Goal: Check status: Check status

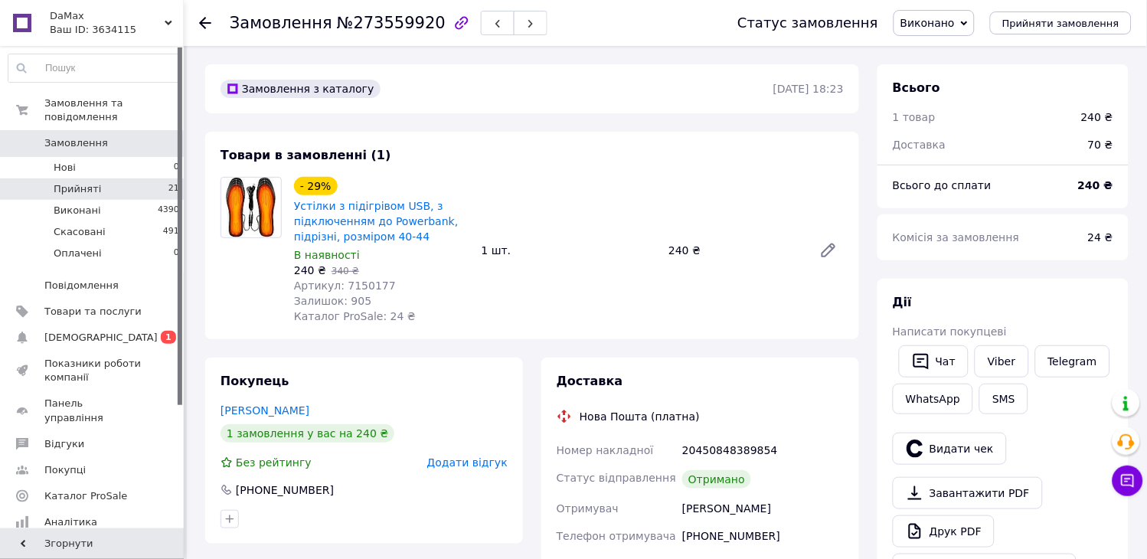
click at [88, 182] on span "Прийняті" at bounding box center [77, 189] width 47 height 14
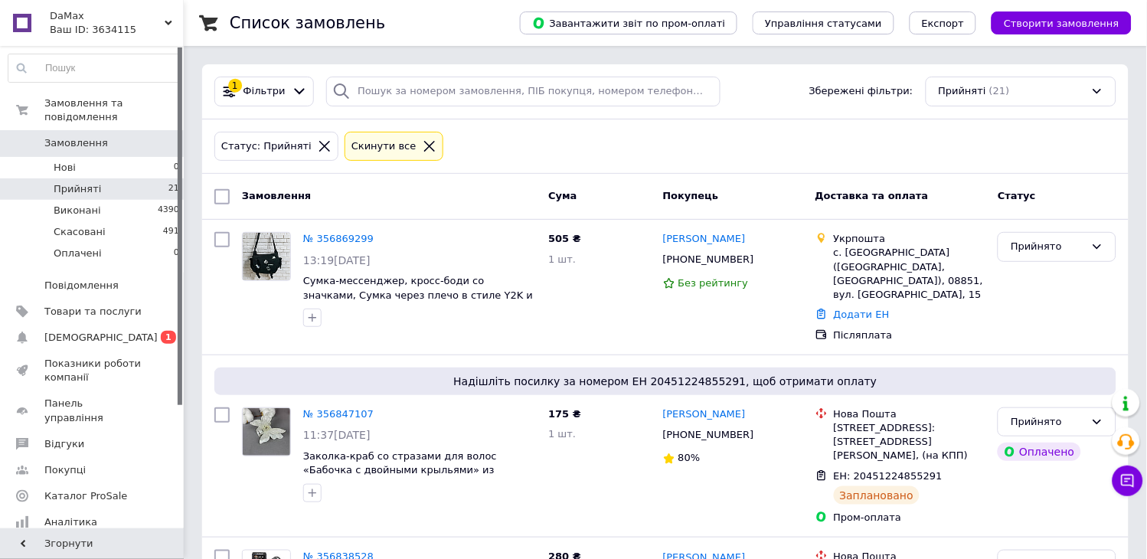
click at [423, 141] on icon at bounding box center [430, 146] width 14 height 14
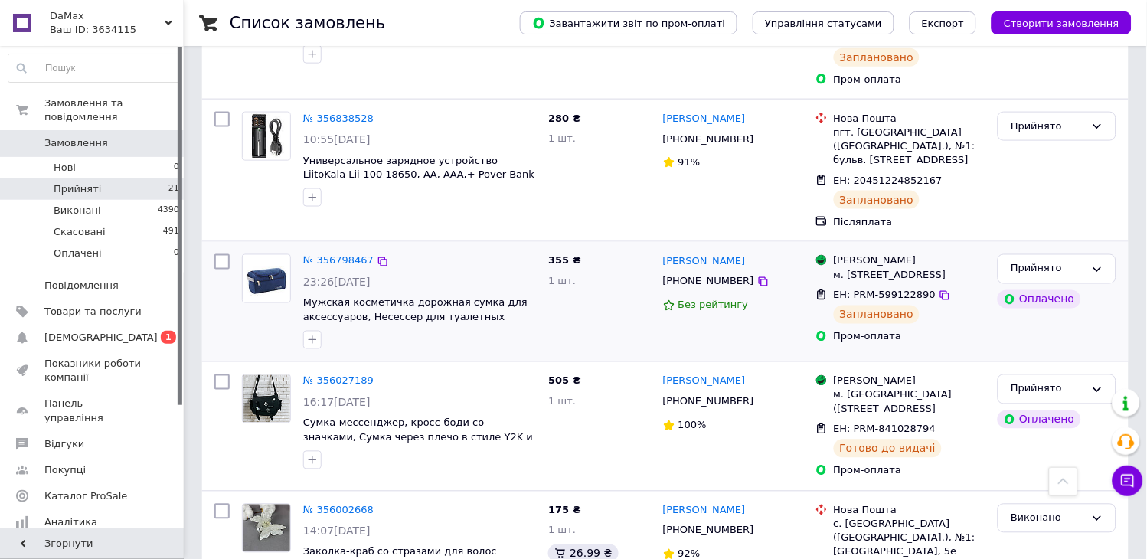
scroll to position [425, 0]
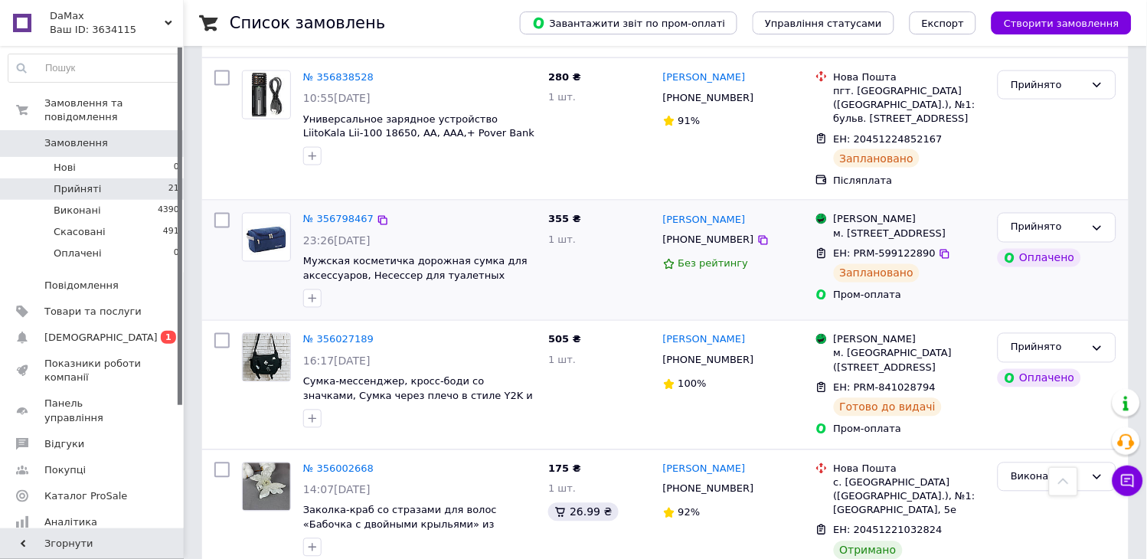
click at [340, 211] on div "№ 356798467" at bounding box center [339, 220] width 74 height 18
click at [338, 214] on link "№ 356798467" at bounding box center [338, 219] width 70 height 11
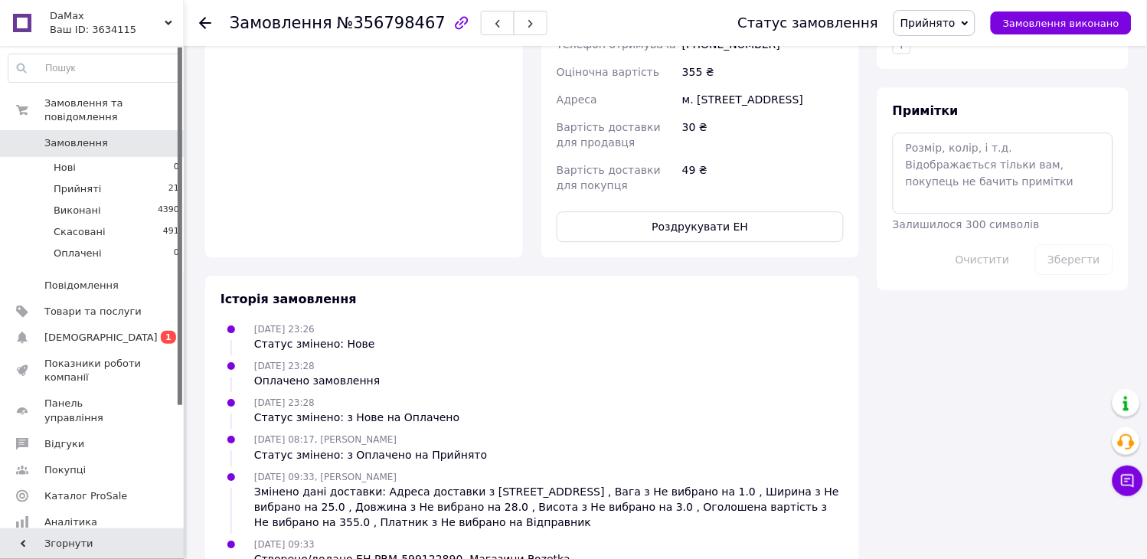
scroll to position [848, 0]
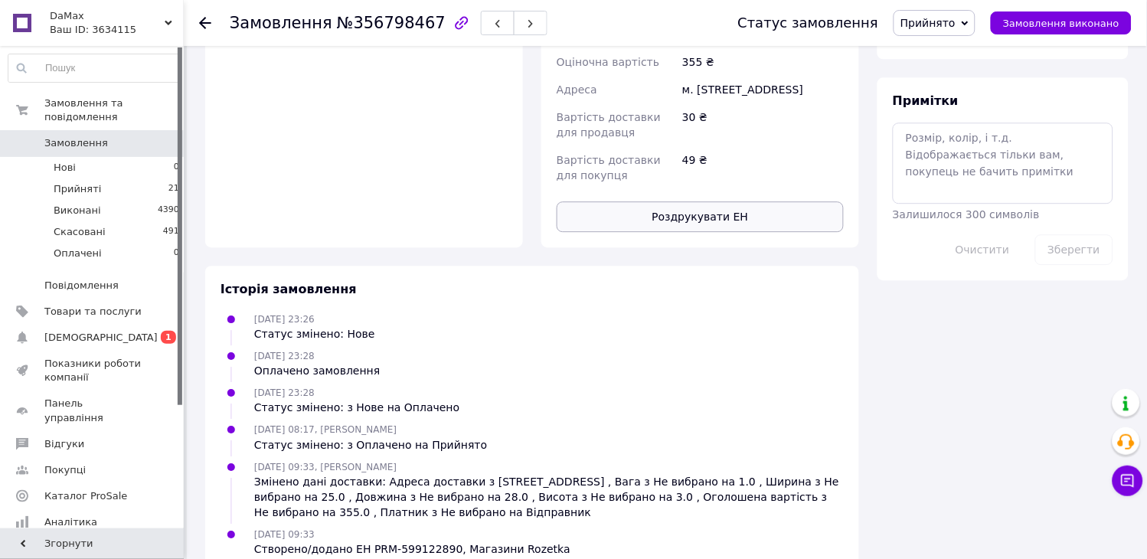
click at [747, 201] on button "Роздрукувати ЕН" at bounding box center [700, 216] width 287 height 31
